Goal: Transaction & Acquisition: Purchase product/service

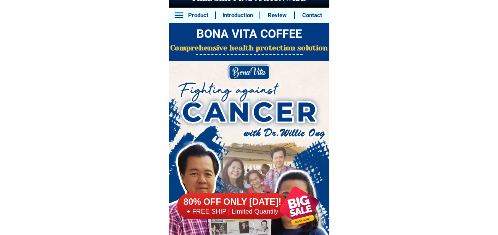
click at [303, 213] on div at bounding box center [299, 206] width 58 height 58
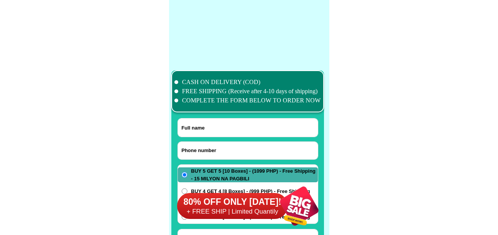
scroll to position [6013, 0]
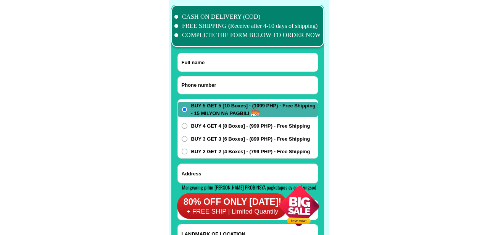
drag, startPoint x: 219, startPoint y: 85, endPoint x: 241, endPoint y: 3, distance: 84.6
click at [219, 84] on input "Input phone_number" at bounding box center [248, 85] width 140 height 18
paste input "09532432141"
type input "09532432141"
drag, startPoint x: 253, startPoint y: 54, endPoint x: 226, endPoint y: 13, distance: 49.6
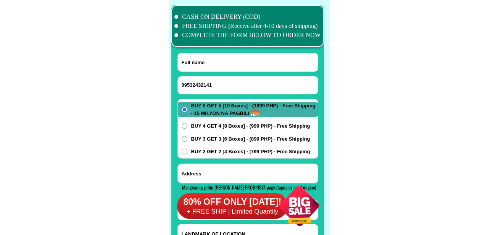
click at [253, 54] on input "Input full_name" at bounding box center [248, 62] width 140 height 18
paste input "[PERSON_NAME]"
type input "[PERSON_NAME]"
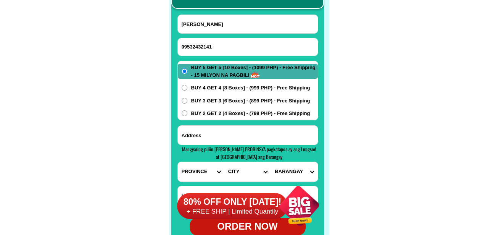
click at [199, 170] on select "PROVINCE [GEOGRAPHIC_DATA] [GEOGRAPHIC_DATA] [GEOGRAPHIC_DATA] [GEOGRAPHIC_DATA…" at bounding box center [201, 171] width 47 height 19
select select "63_305"
click at [178, 162] on select "PROVINCE [GEOGRAPHIC_DATA] [GEOGRAPHIC_DATA] [GEOGRAPHIC_DATA] [GEOGRAPHIC_DATA…" at bounding box center [201, 171] width 47 height 19
click at [239, 169] on select "CITY [GEOGRAPHIC_DATA] [PERSON_NAME]-city [GEOGRAPHIC_DATA] [PERSON_NAME] Echag…" at bounding box center [247, 171] width 47 height 19
select select "63_3054024"
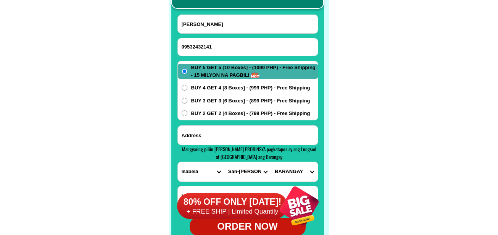
click at [224, 162] on select "CITY [GEOGRAPHIC_DATA] [PERSON_NAME]-city [GEOGRAPHIC_DATA] [PERSON_NAME] Echag…" at bounding box center [247, 171] width 47 height 19
click at [304, 174] on select "[GEOGRAPHIC_DATA] Balagan Binatug Bitabian Buyasan Cadsalan Casala Cataguing [G…" at bounding box center [294, 171] width 47 height 19
select select "63_30540244760"
click at [271, 162] on select "[GEOGRAPHIC_DATA] Balagan Binatug Bitabian Buyasan Cadsalan Casala Cataguing [G…" at bounding box center [294, 171] width 47 height 19
click at [200, 113] on span "BUY 2 GET 2 [4 Boxes] - (799 PHP) - Free Shipping" at bounding box center [250, 113] width 119 height 8
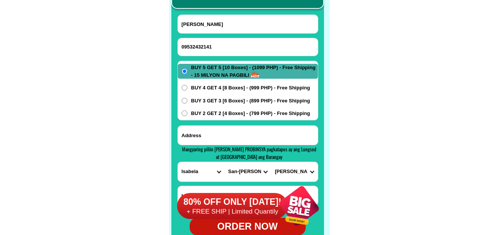
click at [187, 113] on input "BUY 2 GET 2 [4 Boxes] - (799 PHP) - Free Shipping" at bounding box center [185, 113] width 6 height 6
radio input "true"
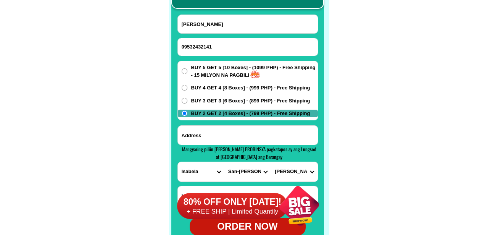
click at [200, 131] on input "Input address" at bounding box center [248, 134] width 140 height 19
type input "i"
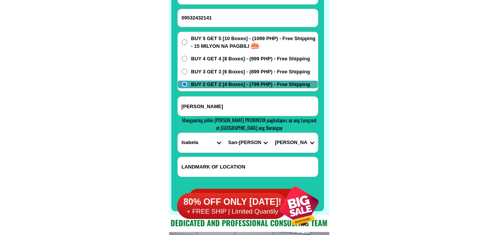
scroll to position [6127, 0]
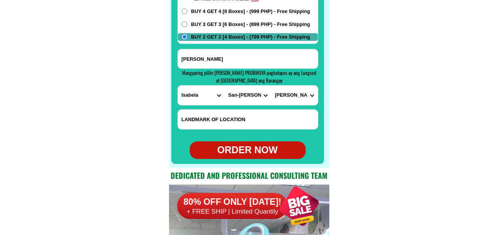
type input "[PERSON_NAME]"
click at [249, 148] on div "ORDER NOW" at bounding box center [248, 150] width 116 height 14
radio input "true"
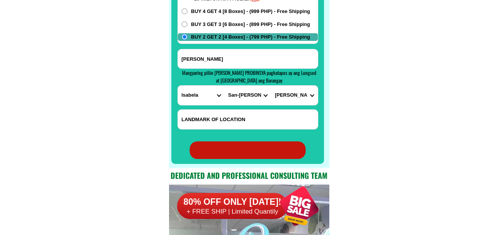
radio input "true"
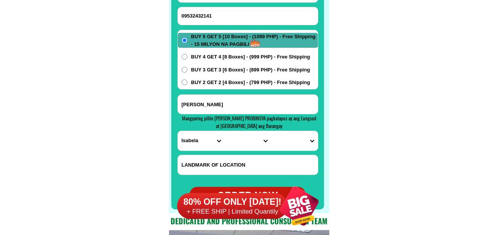
scroll to position [6013, 0]
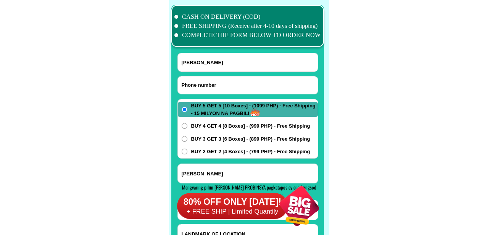
paste input "9683625445"
click at [214, 85] on input "9683625445" at bounding box center [248, 85] width 140 height 18
click at [182, 84] on input "9683625445" at bounding box center [248, 85] width 140 height 18
type input "09683625445"
drag, startPoint x: 103, startPoint y: 87, endPoint x: 137, endPoint y: 48, distance: 51.6
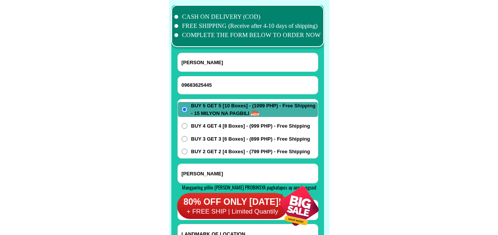
click at [249, 63] on input "Input full_name" at bounding box center [248, 62] width 140 height 18
paste input "[PERSON_NAME]""
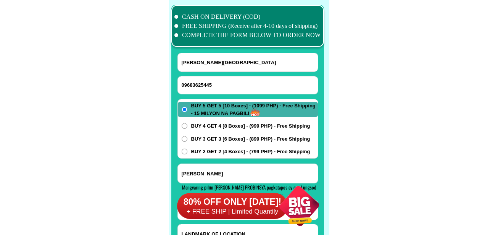
type input "[PERSON_NAME][GEOGRAPHIC_DATA]"
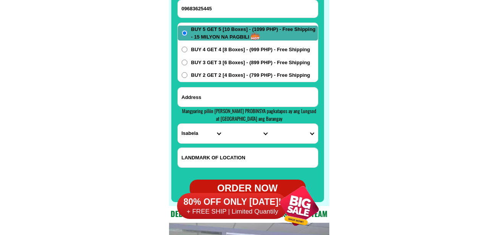
click at [242, 101] on input "Input address" at bounding box center [248, 96] width 140 height 19
paste input "[GEOGRAPHIC_DATA]"
type input "[GEOGRAPHIC_DATA]"
click at [197, 133] on select "PROVINCE [GEOGRAPHIC_DATA] [GEOGRAPHIC_DATA] [GEOGRAPHIC_DATA] [GEOGRAPHIC_DATA…" at bounding box center [201, 133] width 47 height 19
select select "63_695"
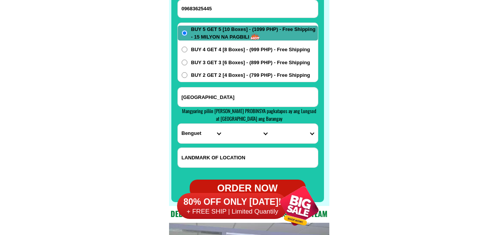
click at [178, 124] on select "PROVINCE [GEOGRAPHIC_DATA] [GEOGRAPHIC_DATA] [GEOGRAPHIC_DATA] [GEOGRAPHIC_DATA…" at bounding box center [201, 133] width 47 height 19
click at [245, 143] on div "PROVINCE [GEOGRAPHIC_DATA] [GEOGRAPHIC_DATA] [GEOGRAPHIC_DATA] [GEOGRAPHIC_DATA…" at bounding box center [247, 133] width 141 height 20
click at [239, 139] on select "CITY Atok [GEOGRAPHIC_DATA]-city [GEOGRAPHIC_DATA] [GEOGRAPHIC_DATA] Buguias It…" at bounding box center [247, 133] width 47 height 19
select select "63_6951986"
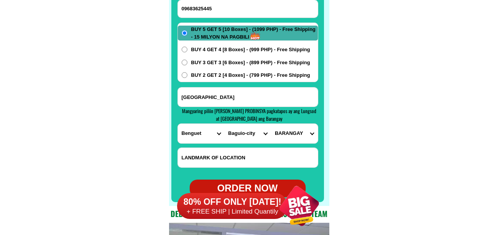
click at [224, 124] on select "CITY Atok [GEOGRAPHIC_DATA]-city [GEOGRAPHIC_DATA] [GEOGRAPHIC_DATA] Buguias It…" at bounding box center [247, 133] width 47 height 19
click at [287, 132] on select "BARANGAY [PERSON_NAME][GEOGRAPHIC_DATA][GEOGRAPHIC_DATA] ([GEOGRAPHIC_DATA]) [G…" at bounding box center [294, 133] width 47 height 19
select select "63_695198652304"
click at [271, 124] on select "BARANGAY [PERSON_NAME][GEOGRAPHIC_DATA][GEOGRAPHIC_DATA] ([GEOGRAPHIC_DATA]) [G…" at bounding box center [294, 133] width 47 height 19
paste input "Near [GEOGRAPHIC_DATA]"
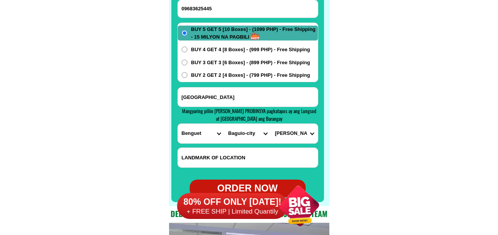
click at [231, 159] on input "Input LANDMARKOFLOCATION" at bounding box center [248, 157] width 140 height 19
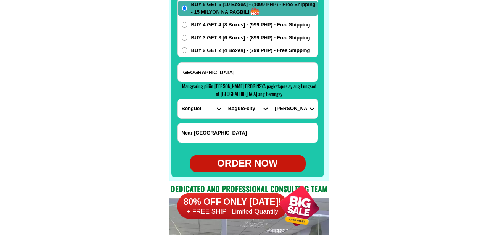
scroll to position [6127, 0]
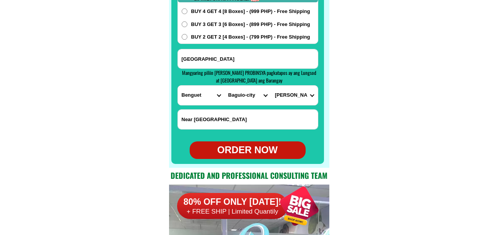
type input "Near [GEOGRAPHIC_DATA]"
click at [252, 145] on div "ORDER NOW" at bounding box center [248, 150] width 116 height 14
radio input "true"
